Goal: Navigation & Orientation: Find specific page/section

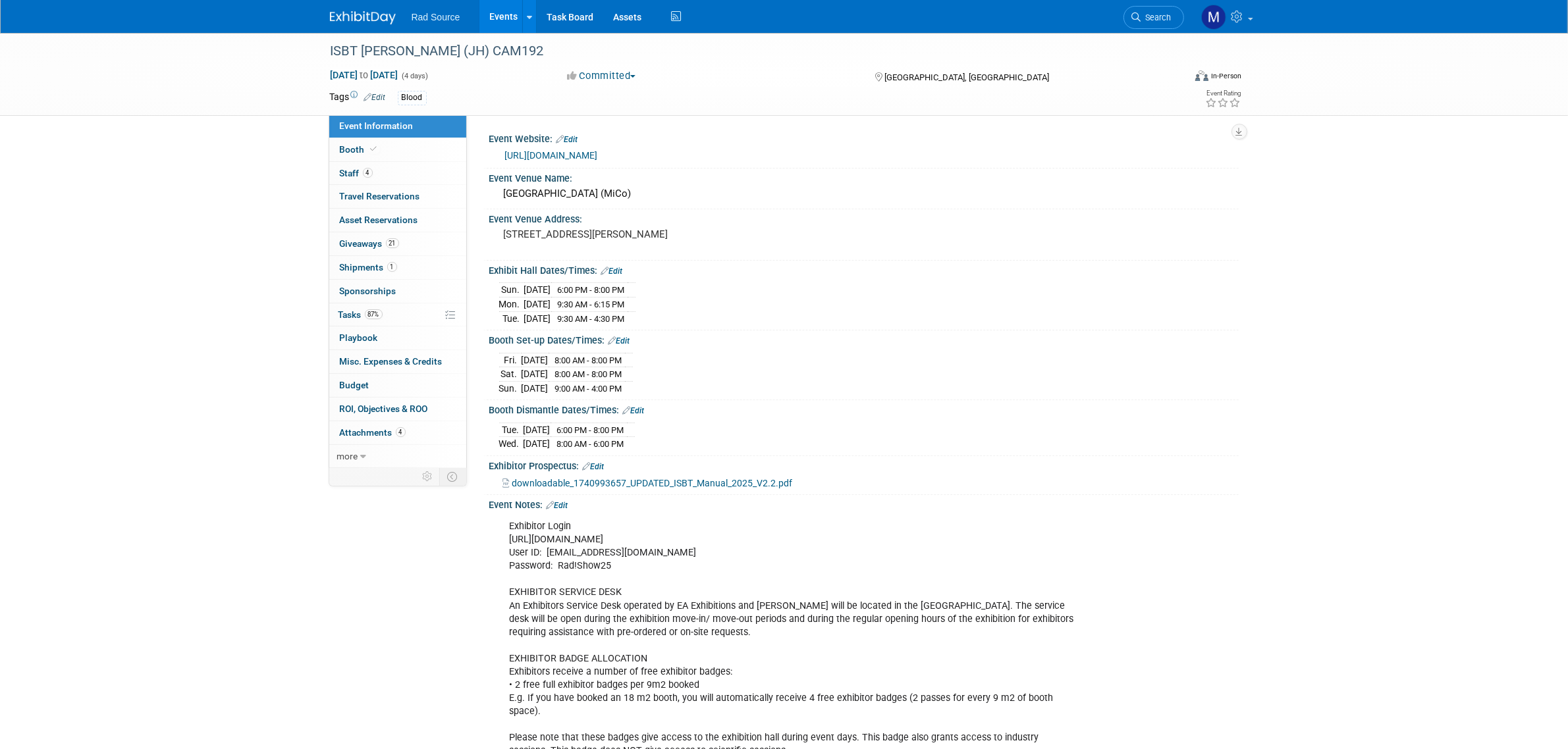
click at [378, 23] on img at bounding box center [363, 18] width 66 height 13
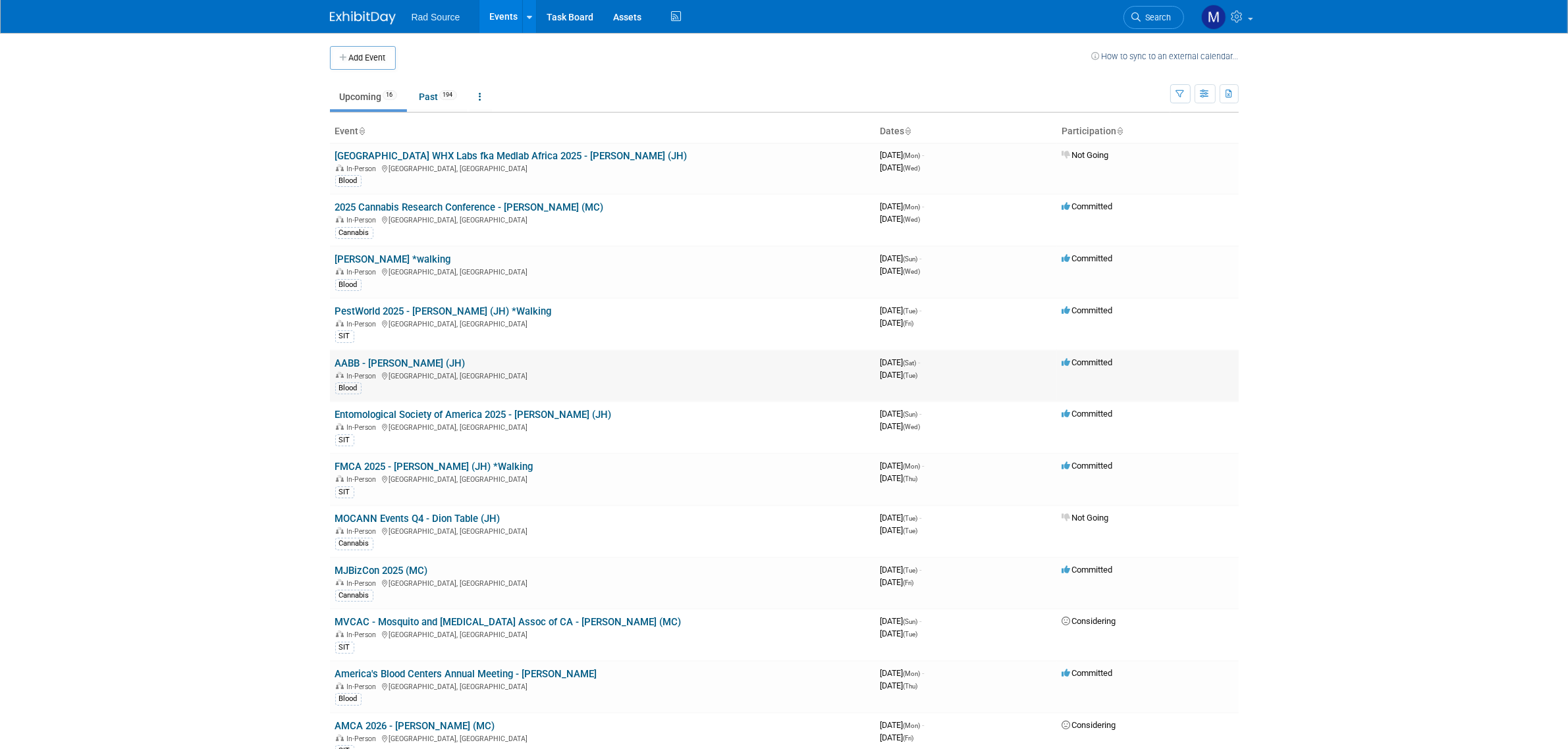
click at [405, 364] on link "AABB - [PERSON_NAME] (JH)" at bounding box center [400, 364] width 130 height 12
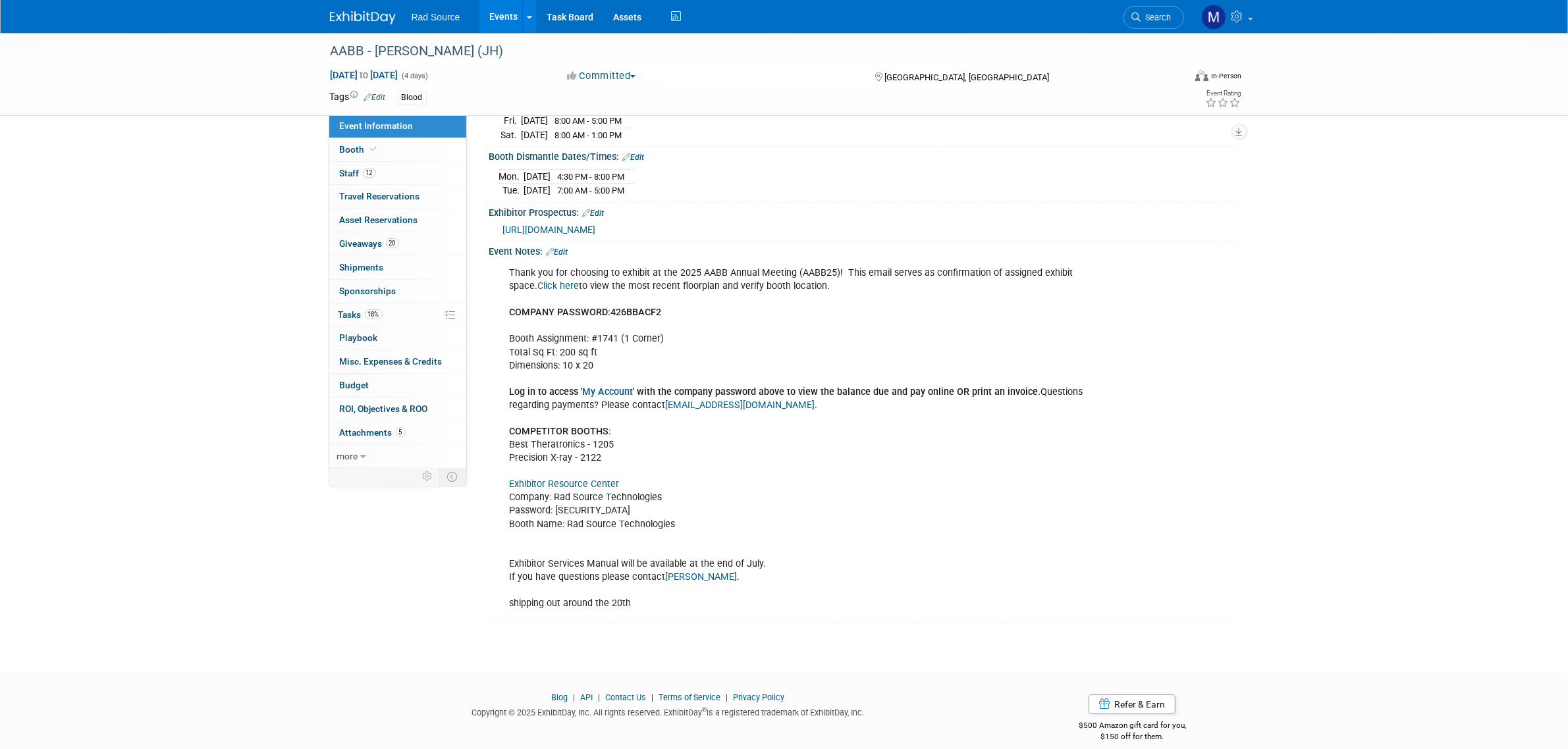
scroll to position [271, 0]
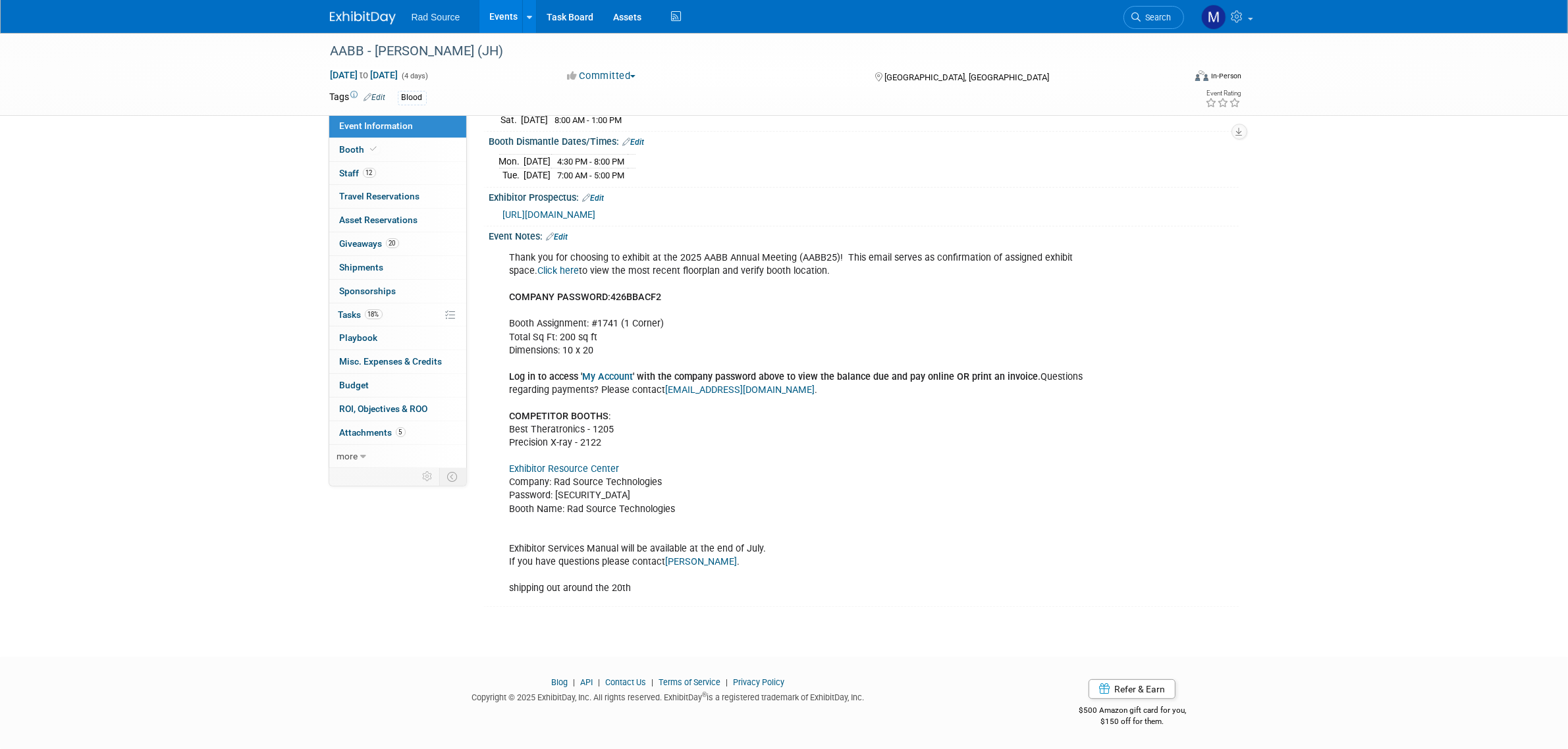
click at [575, 468] on link "Exhibitor Resource Center" at bounding box center [565, 469] width 110 height 11
